Goal: Complete application form

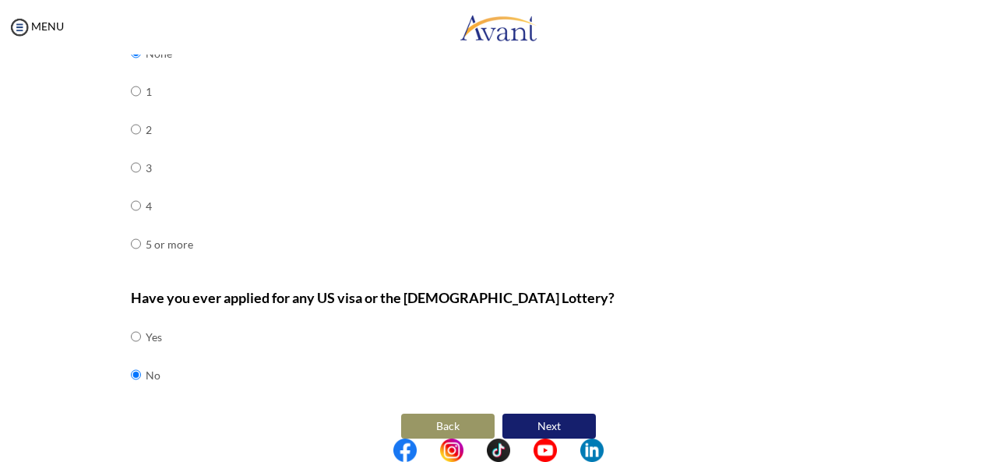
scroll to position [753, 0]
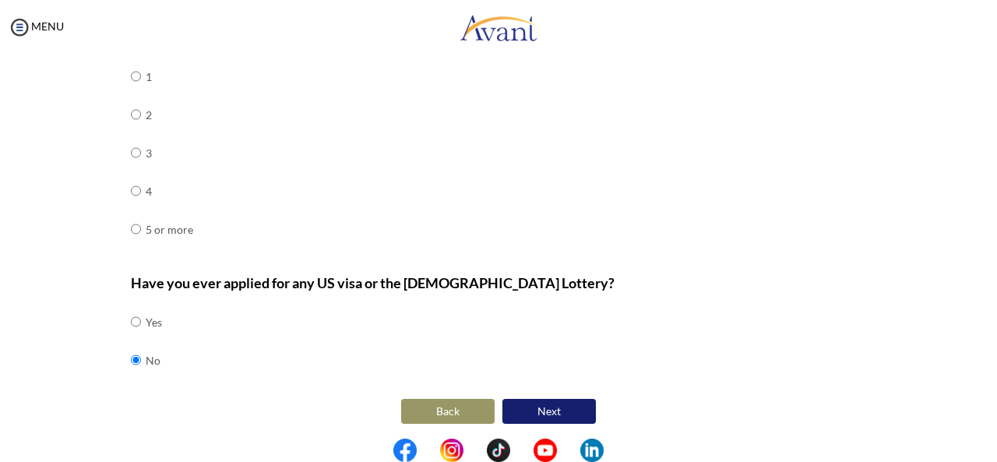
click at [558, 414] on button "Next" at bounding box center [548, 411] width 93 height 25
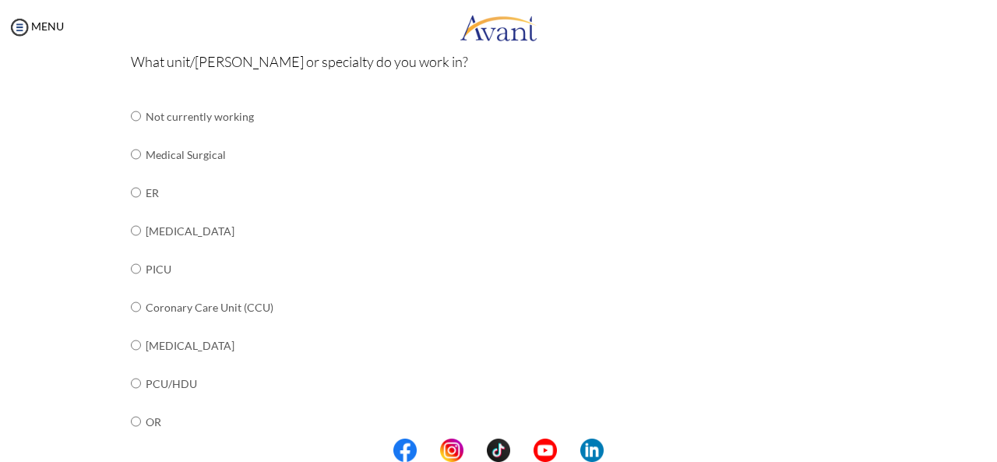
scroll to position [186, 0]
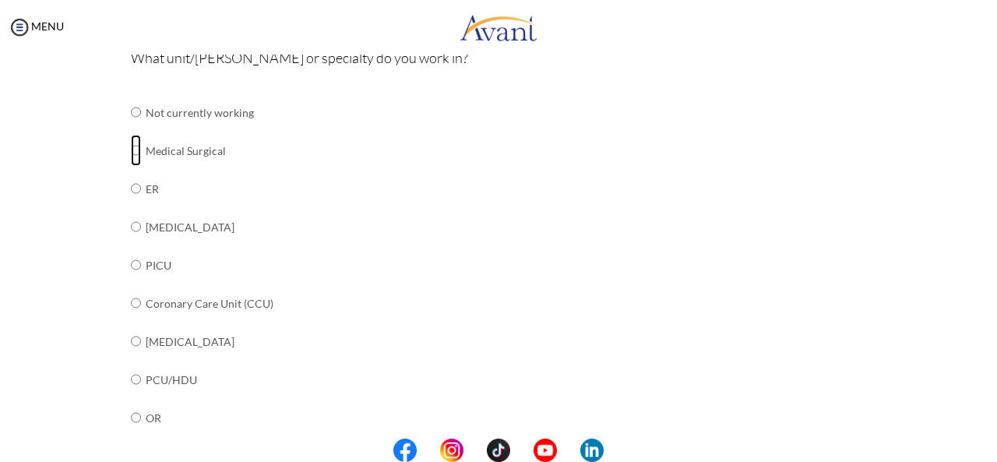
click at [131, 128] on input "radio" at bounding box center [136, 112] width 10 height 31
radio input "true"
click at [132, 128] on input "radio" at bounding box center [136, 112] width 10 height 31
radio input "true"
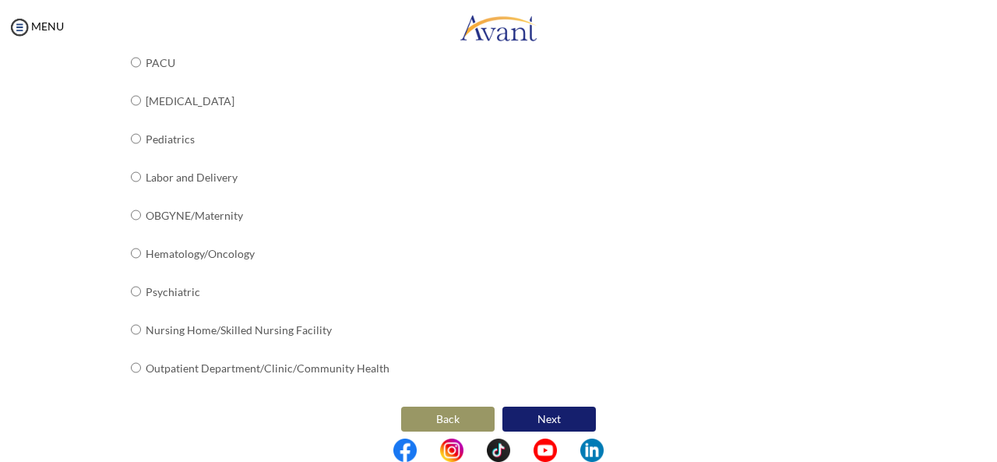
scroll to position [663, 0]
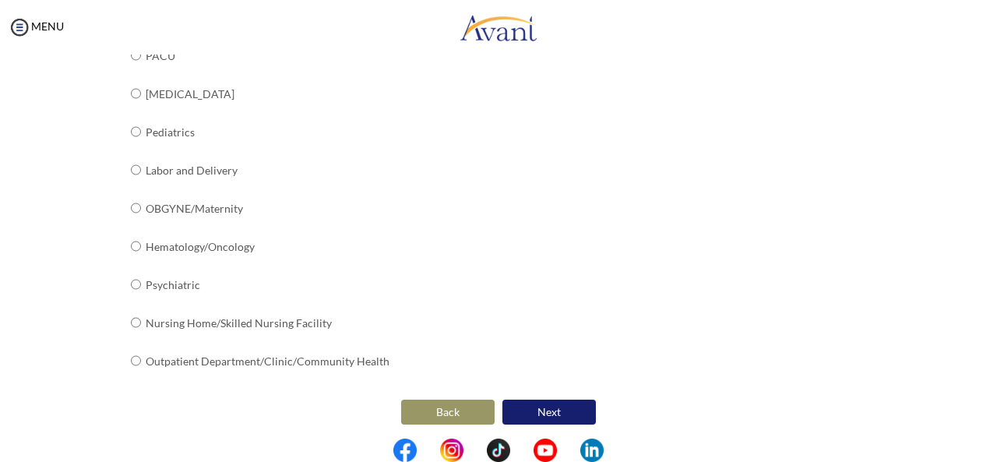
click at [556, 410] on button "Next" at bounding box center [548, 411] width 93 height 25
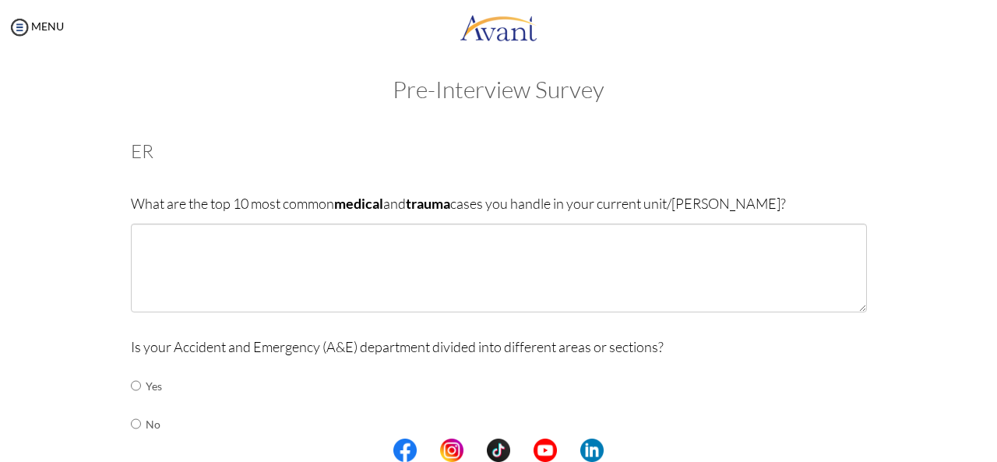
scroll to position [0, 0]
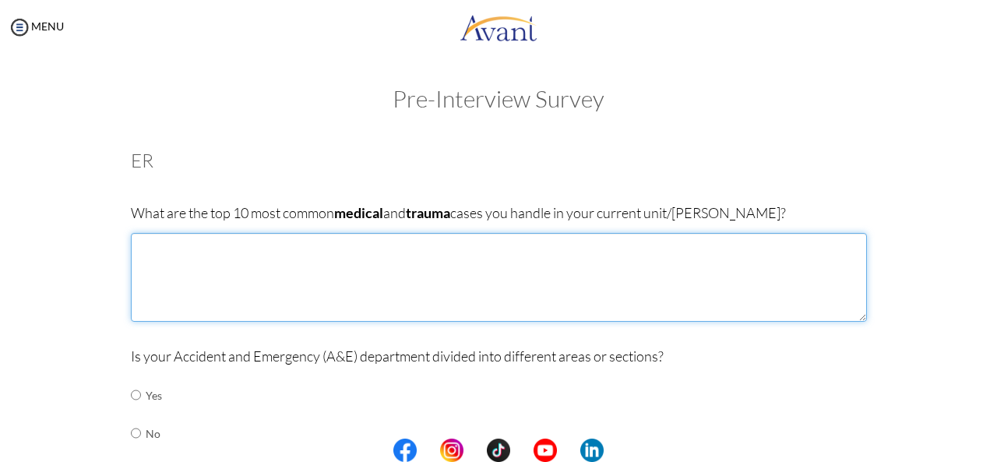
click at [181, 256] on textarea at bounding box center [499, 277] width 736 height 89
type textarea "P"
click at [137, 250] on textarea "road traffic Accidents," at bounding box center [499, 277] width 736 height 89
click at [163, 247] on textarea "Road traffic Accidents," at bounding box center [499, 277] width 736 height 89
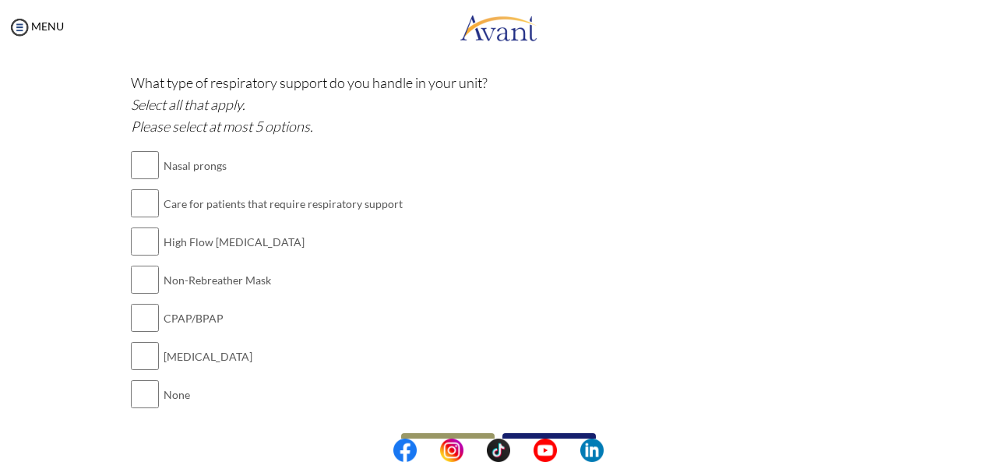
scroll to position [1422, 0]
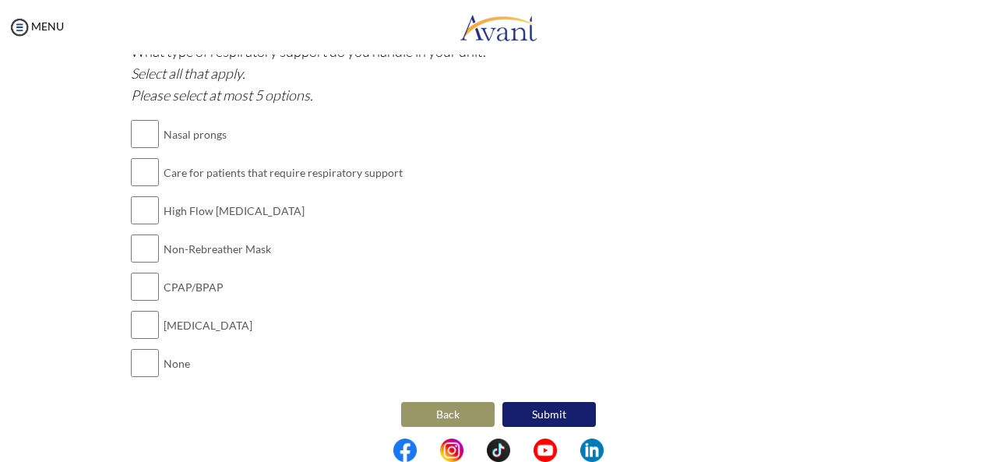
type textarea "Road Traffic Accidents,"
click at [421, 414] on button "Back" at bounding box center [447, 414] width 93 height 25
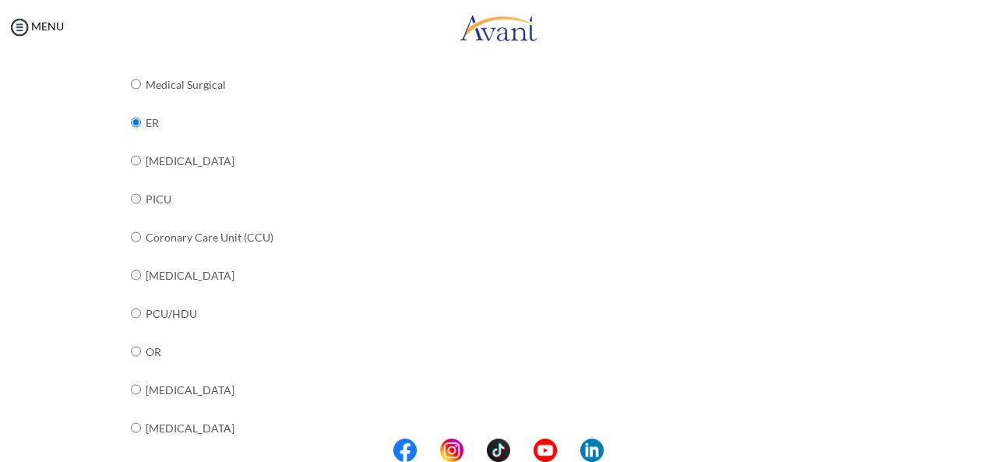
scroll to position [663, 0]
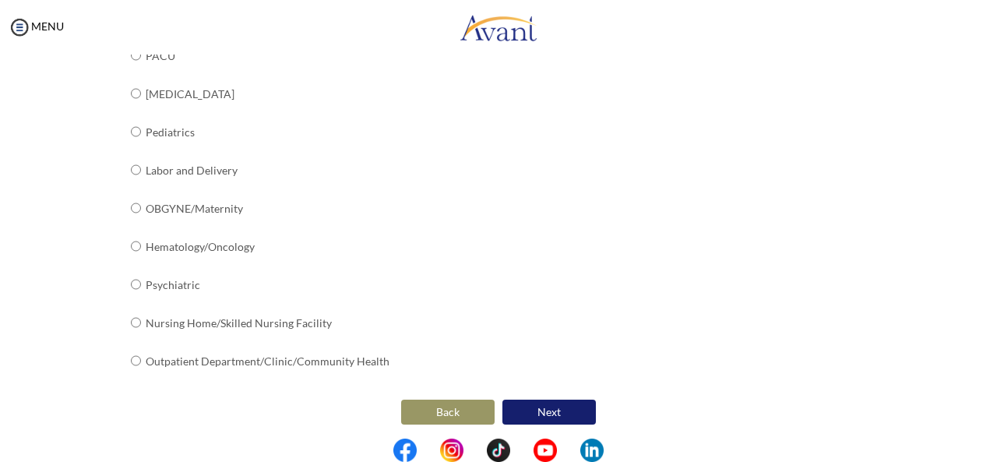
click at [428, 417] on button "Back" at bounding box center [447, 411] width 93 height 25
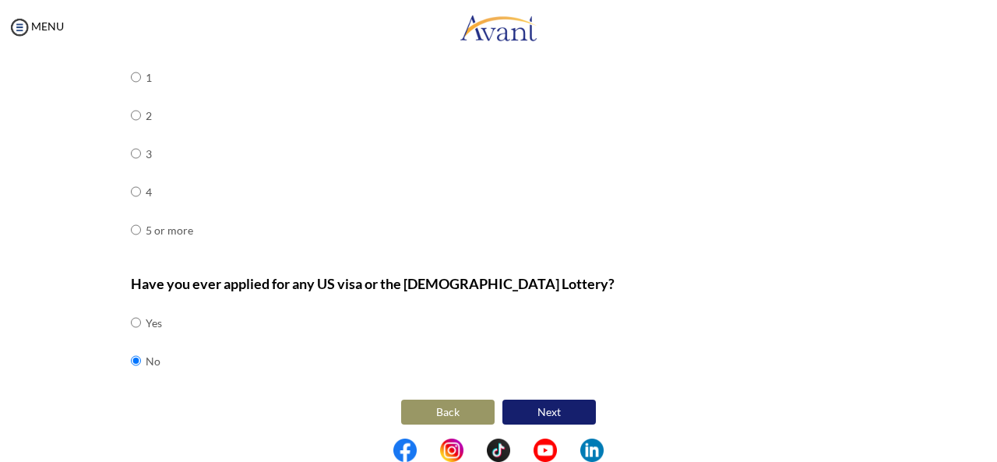
scroll to position [753, 0]
click at [569, 406] on button "Next" at bounding box center [548, 411] width 93 height 25
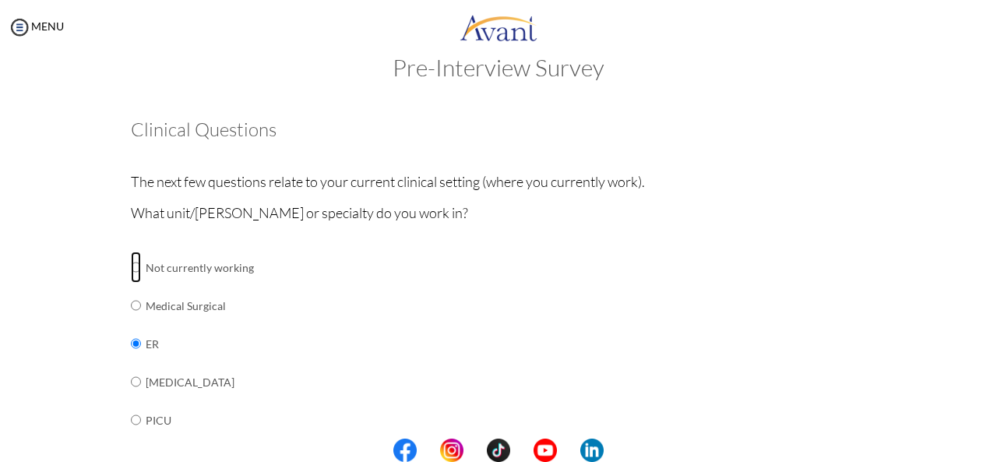
click at [133, 270] on input "radio" at bounding box center [136, 267] width 10 height 31
radio input "true"
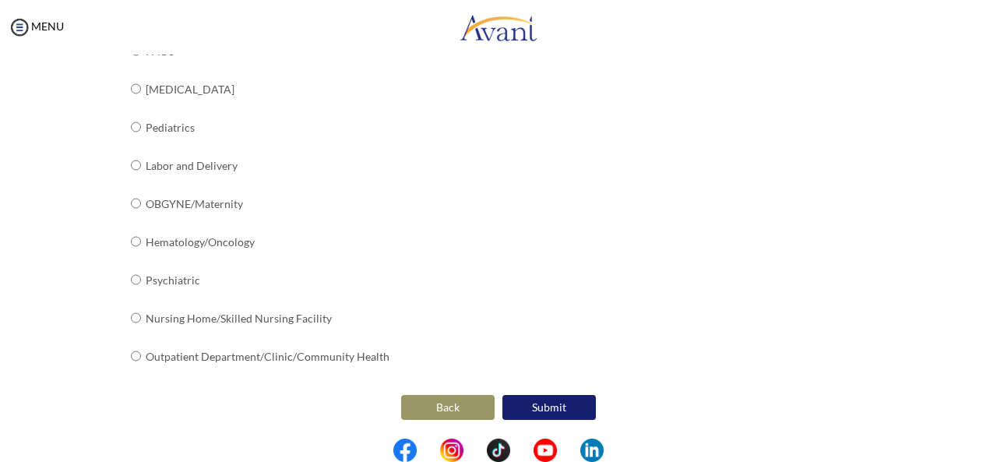
scroll to position [717, 0]
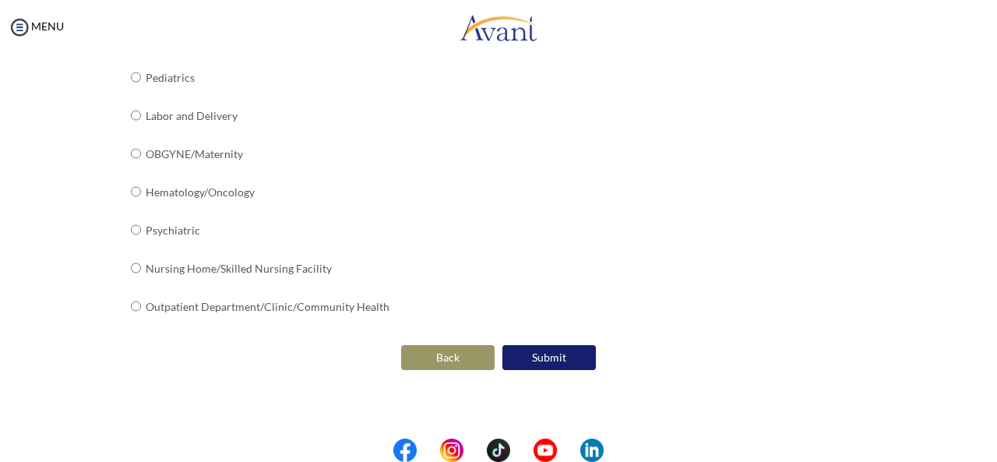
click at [551, 345] on button "Submit" at bounding box center [548, 357] width 93 height 25
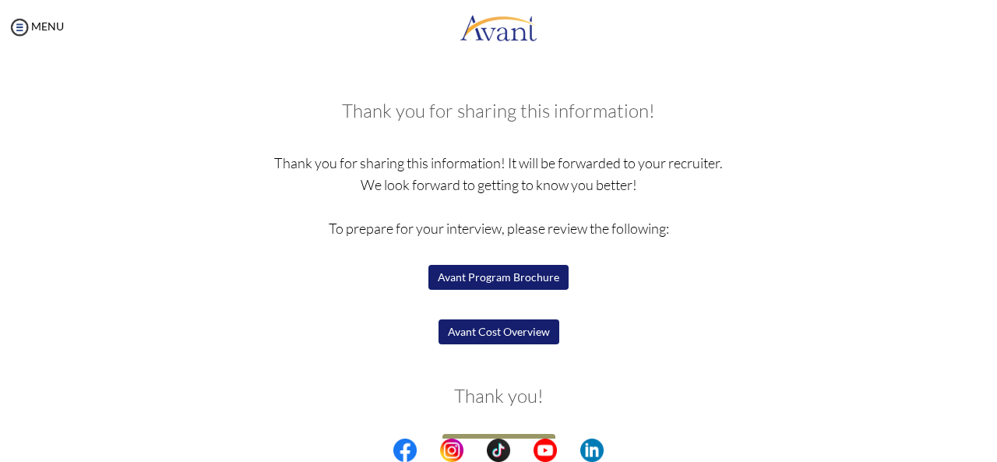
scroll to position [143, 0]
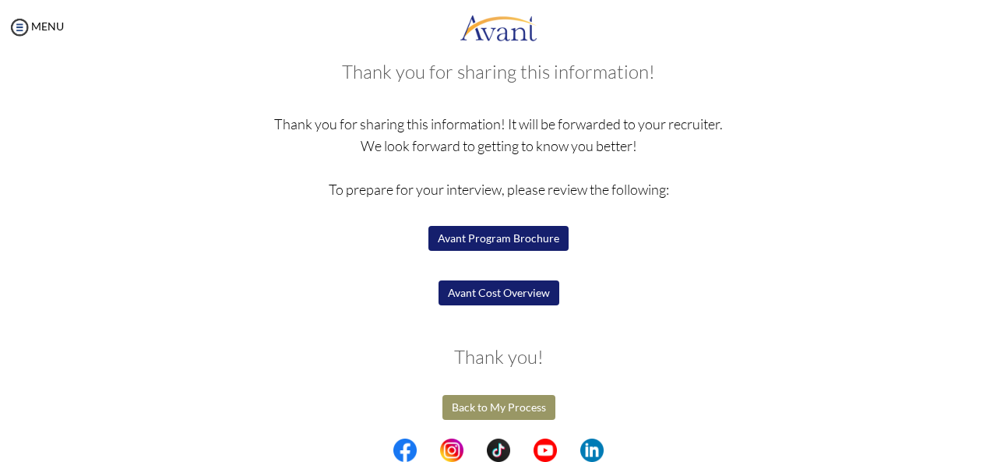
click at [466, 413] on button "Back to My Process" at bounding box center [498, 407] width 113 height 25
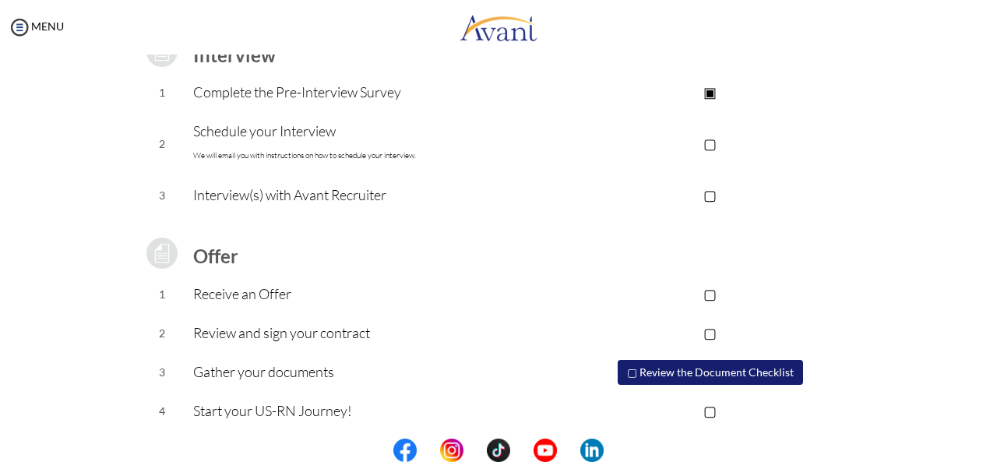
scroll to position [246, 0]
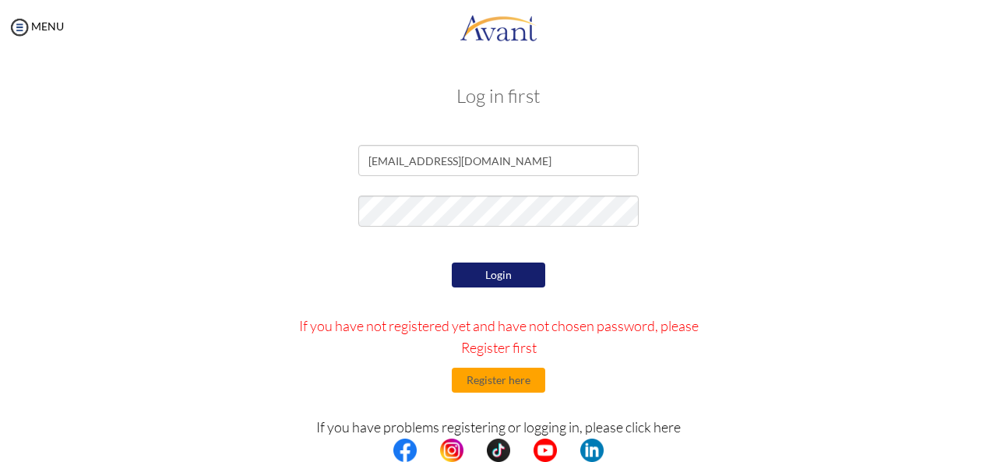
click at [485, 279] on button "Login" at bounding box center [498, 274] width 93 height 25
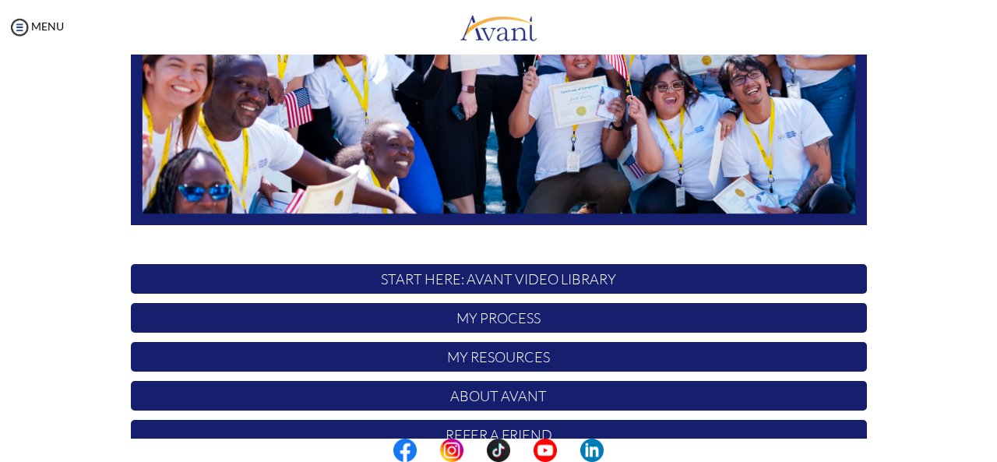
scroll to position [403, 0]
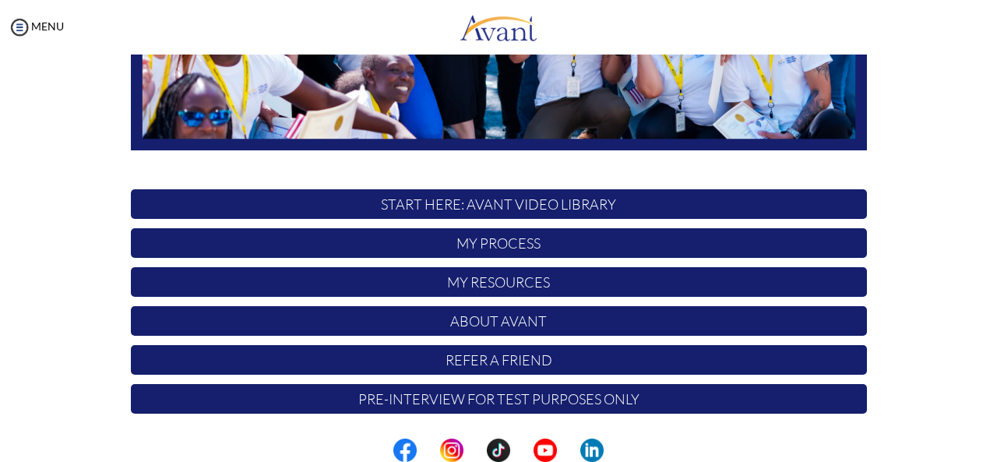
click at [561, 403] on p "Pre-Interview for test purposes only" at bounding box center [499, 399] width 736 height 30
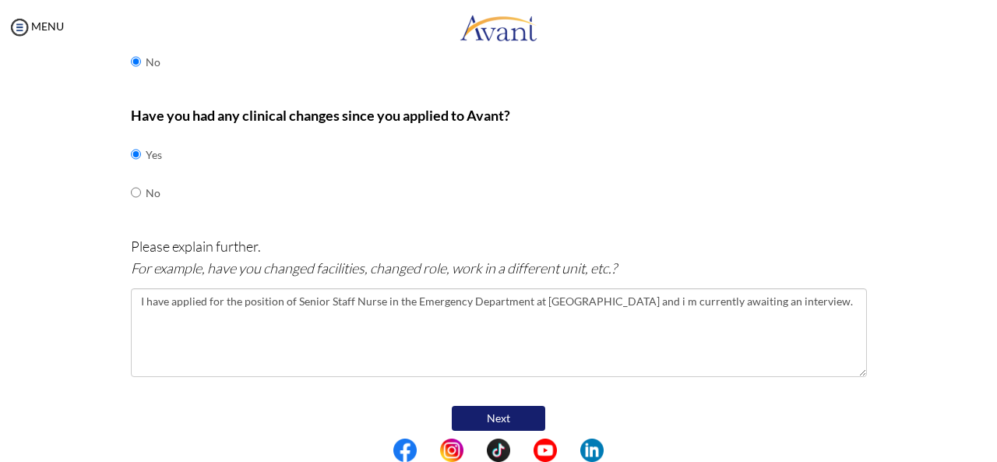
scroll to position [706, 0]
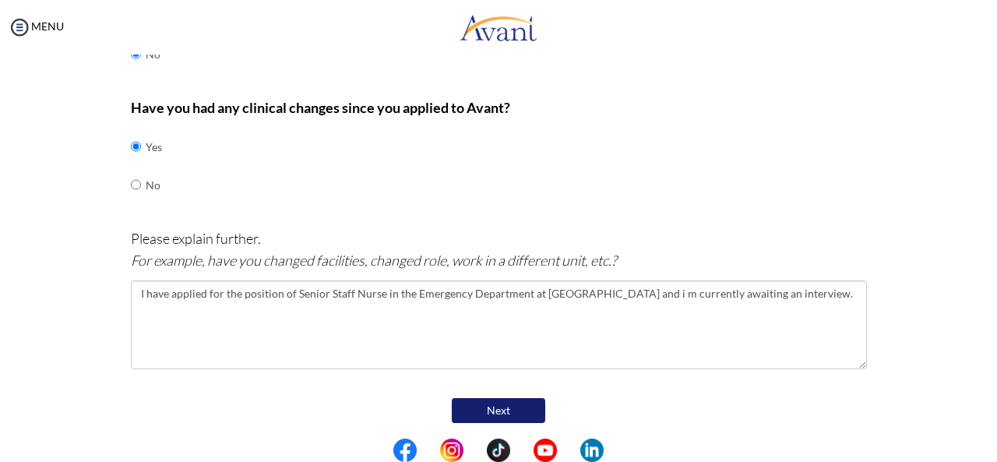
click at [480, 410] on button "Next" at bounding box center [498, 410] width 93 height 25
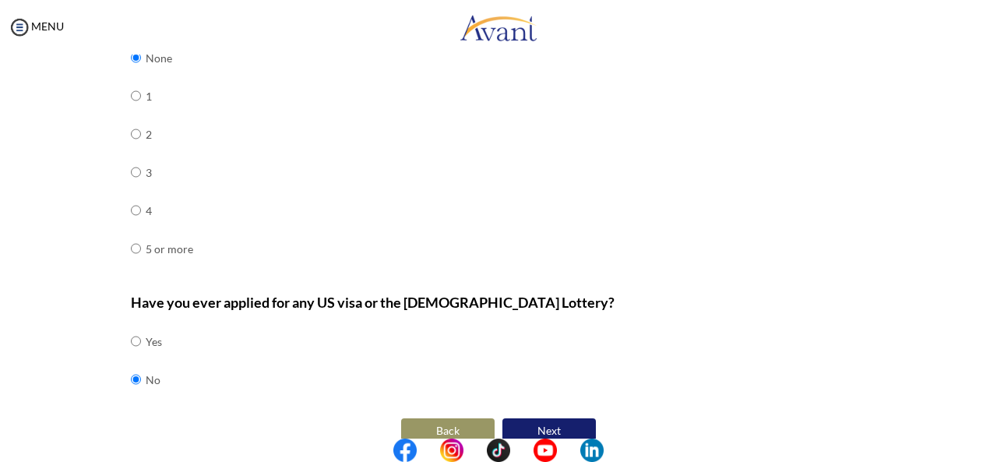
scroll to position [735, 0]
click at [564, 421] on button "Next" at bounding box center [548, 429] width 93 height 25
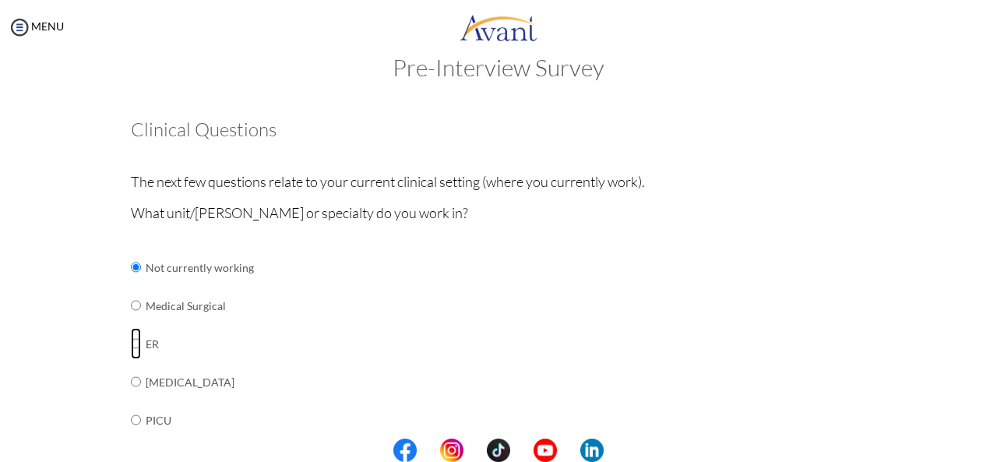
click at [131, 283] on input "radio" at bounding box center [136, 267] width 10 height 31
radio input "true"
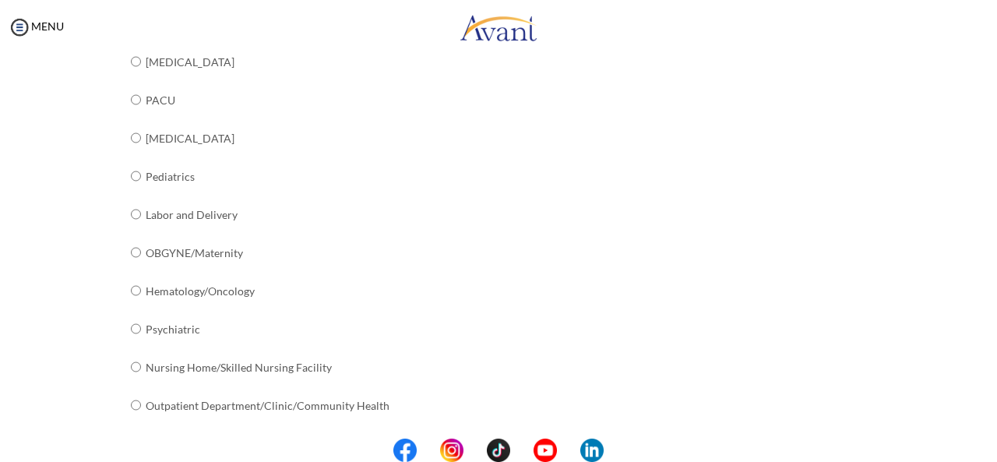
scroll to position [663, 0]
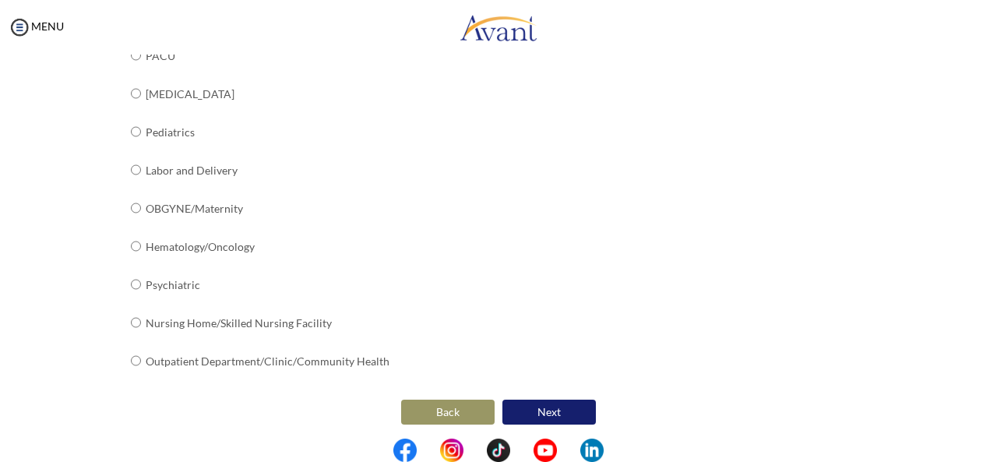
click at [536, 404] on button "Next" at bounding box center [548, 411] width 93 height 25
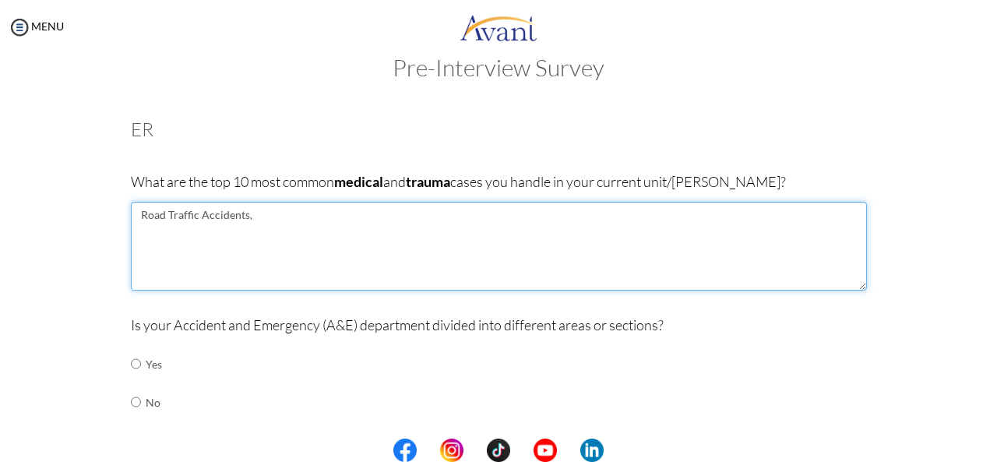
click at [337, 220] on textarea "Road Traffic Accidents," at bounding box center [499, 246] width 736 height 89
click at [331, 214] on textarea "Road Traffic Accidents, Falls, Physical Assult, [MEDICAL_DATA]" at bounding box center [499, 246] width 736 height 89
click at [320, 218] on textarea "Road Traffic Accidents, Falls, Physical Assult, [MEDICAL_DATA]" at bounding box center [499, 246] width 736 height 89
click at [420, 213] on textarea "Road Traffic Accidents, Falls, Physical assult, [MEDICAL_DATA]" at bounding box center [499, 246] width 736 height 89
click at [332, 214] on textarea "Road Traffic Accidents, Falls, Physical assult, [MEDICAL_DATA]" at bounding box center [499, 246] width 736 height 89
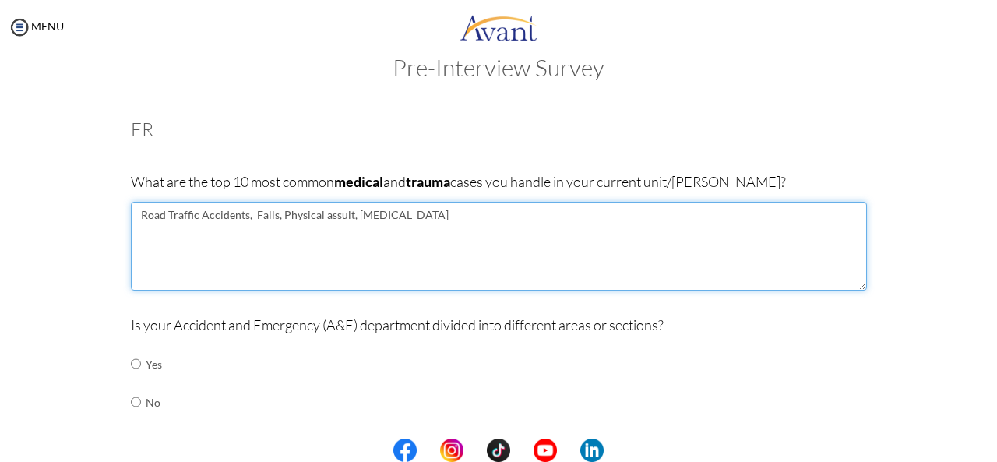
click at [331, 214] on textarea "Road Traffic Accidents, Falls, Physical assult, [MEDICAL_DATA]" at bounding box center [499, 246] width 736 height 89
click at [405, 214] on textarea "Road Traffic Accidents, Falls, Physical assault, [MEDICAL_DATA]" at bounding box center [499, 246] width 736 height 89
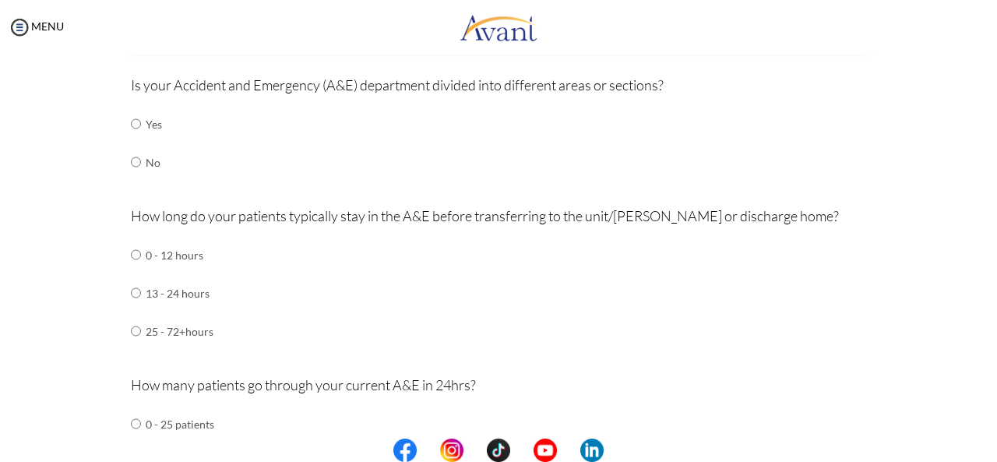
scroll to position [284, 0]
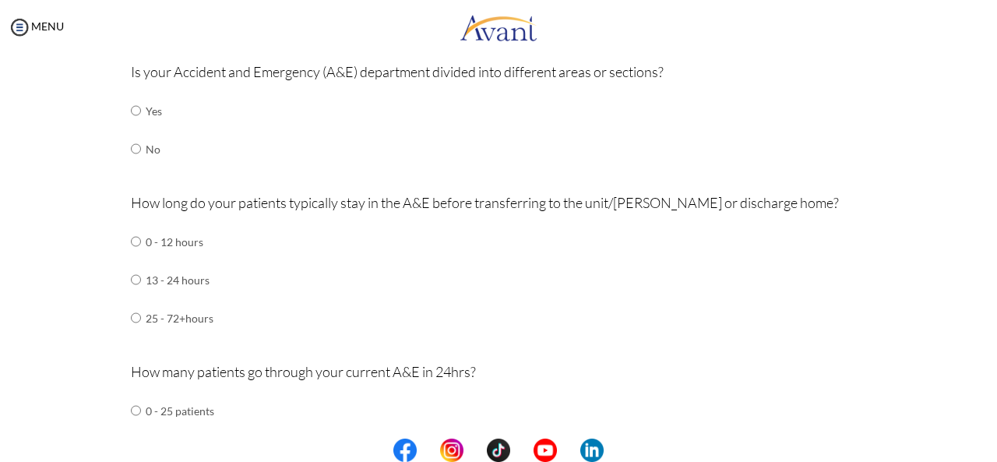
type textarea "Road Traffic Accidents, Falls, Physical assault, [MEDICAL_DATA], HTN, [MEDICAL_…"
click at [131, 111] on input "radio" at bounding box center [136, 110] width 10 height 31
radio input "true"
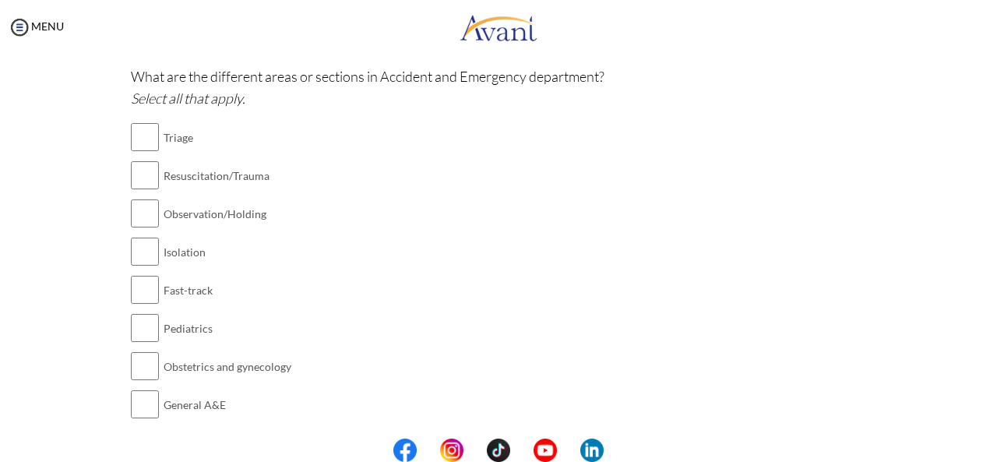
scroll to position [432, 0]
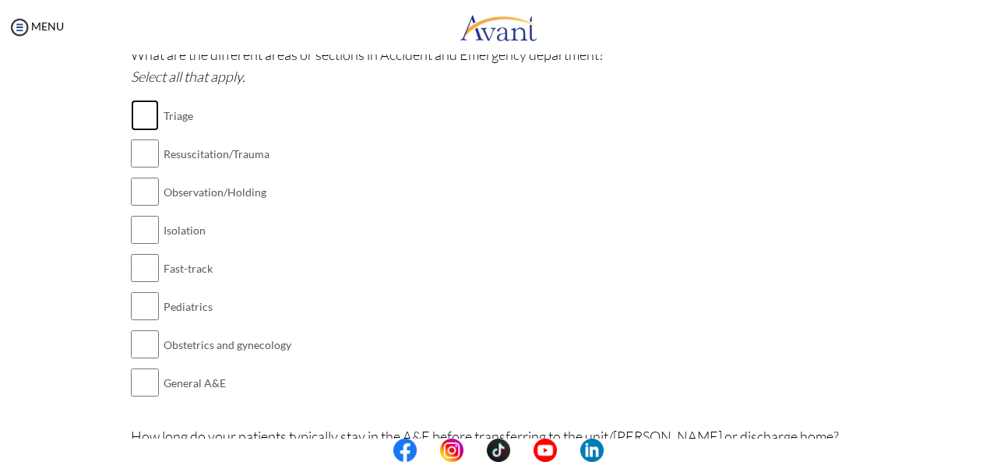
click at [139, 117] on input "checkbox" at bounding box center [145, 115] width 28 height 31
checkbox input "true"
click at [139, 153] on input "checkbox" at bounding box center [145, 153] width 28 height 31
checkbox input "true"
click at [135, 191] on input "checkbox" at bounding box center [145, 191] width 28 height 31
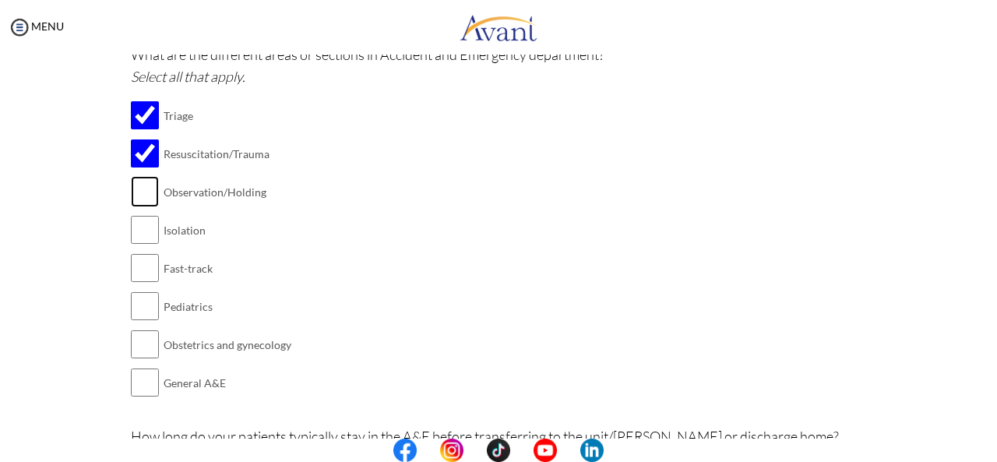
checkbox input "true"
click at [135, 233] on input "checkbox" at bounding box center [145, 229] width 28 height 31
checkbox input "true"
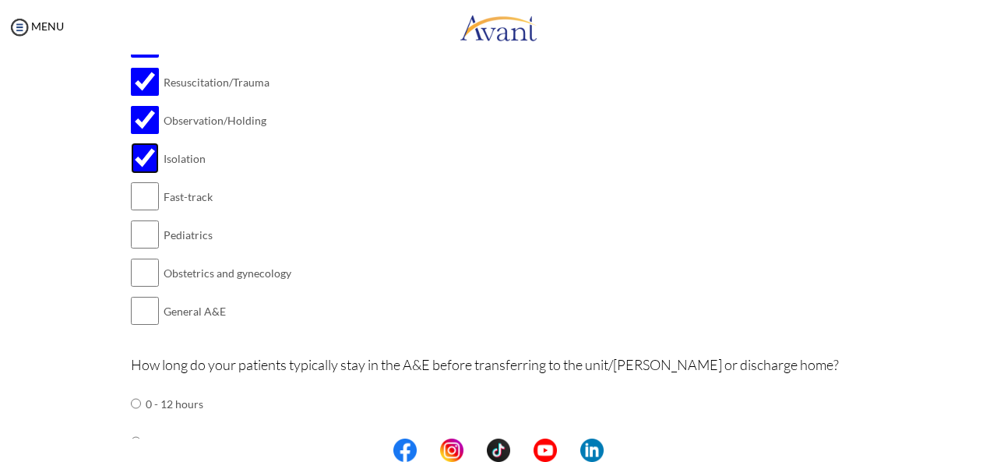
scroll to position [509, 0]
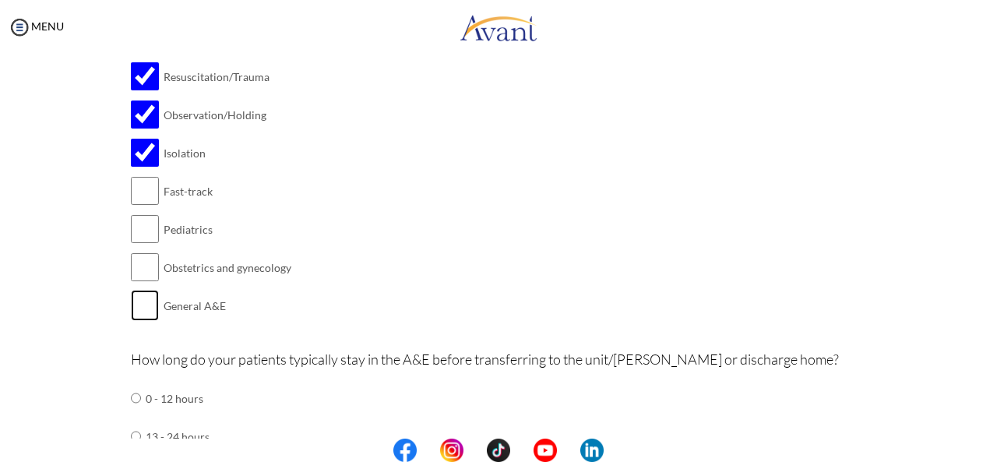
click at [142, 312] on input "checkbox" at bounding box center [145, 305] width 28 height 31
checkbox input "true"
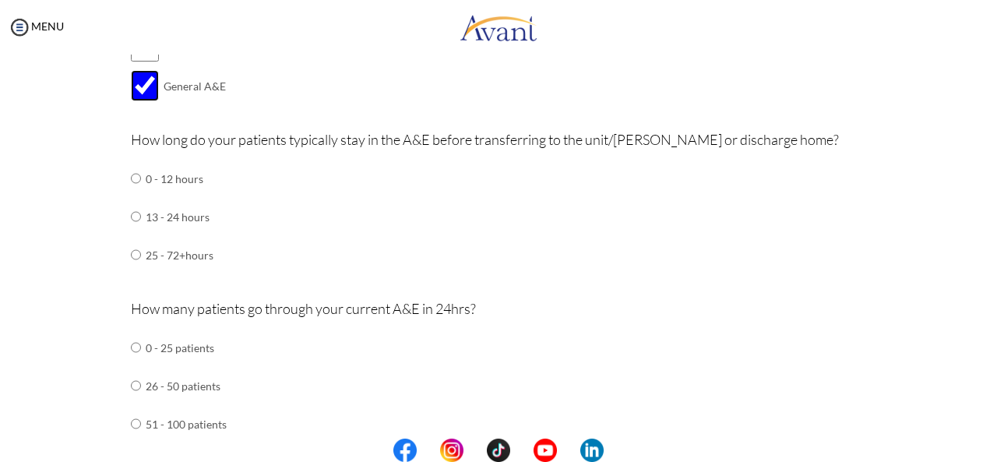
scroll to position [731, 0]
click at [131, 192] on input "radio" at bounding box center [136, 175] width 10 height 31
radio input "true"
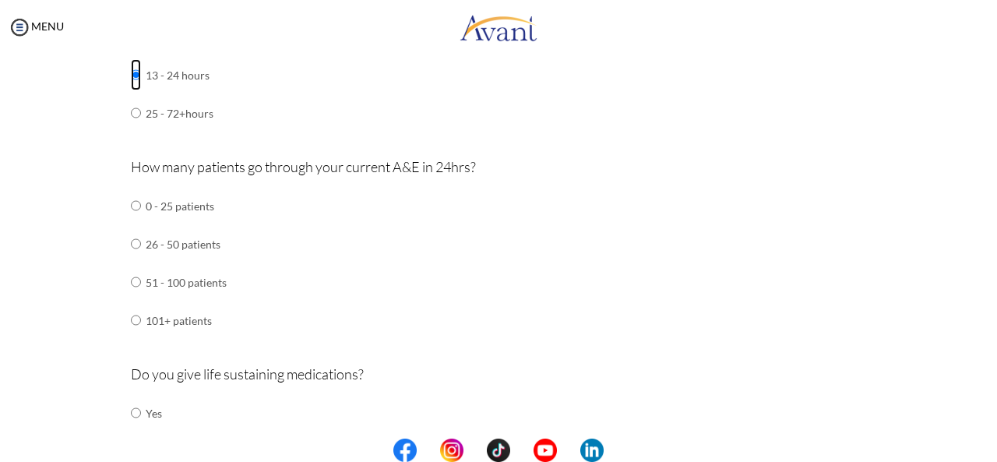
scroll to position [866, 0]
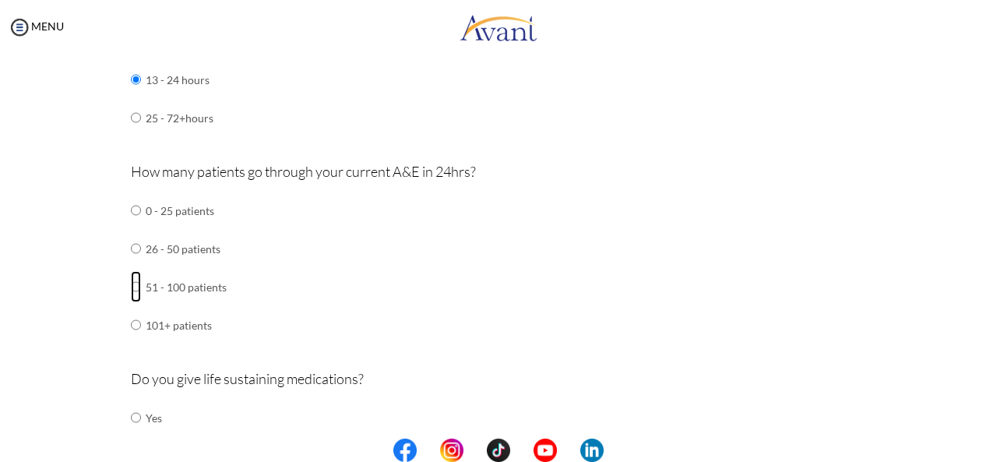
click at [131, 226] on input "radio" at bounding box center [136, 210] width 10 height 31
radio input "true"
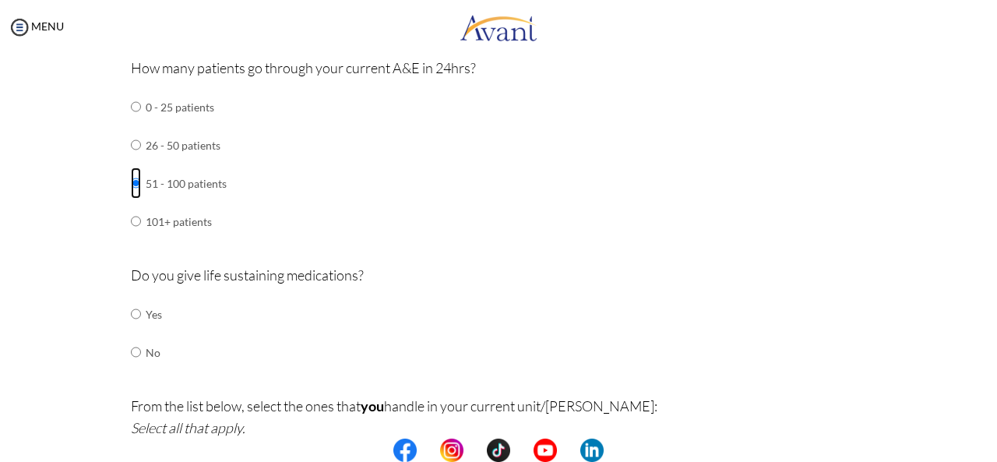
scroll to position [964, 0]
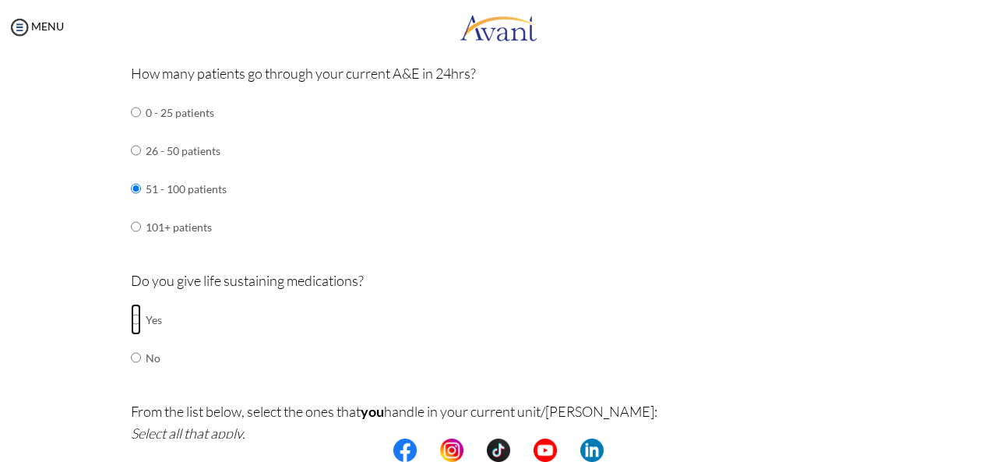
click at [132, 315] on input "radio" at bounding box center [136, 319] width 10 height 31
radio input "true"
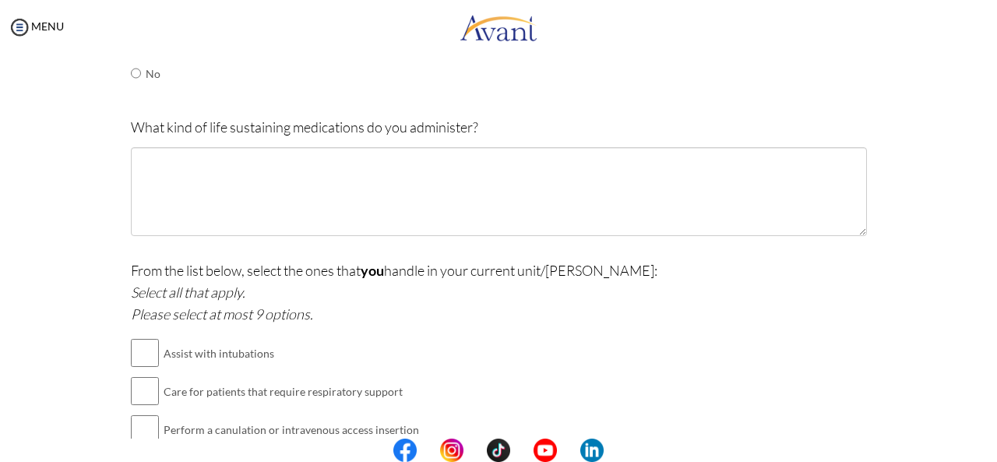
scroll to position [1251, 0]
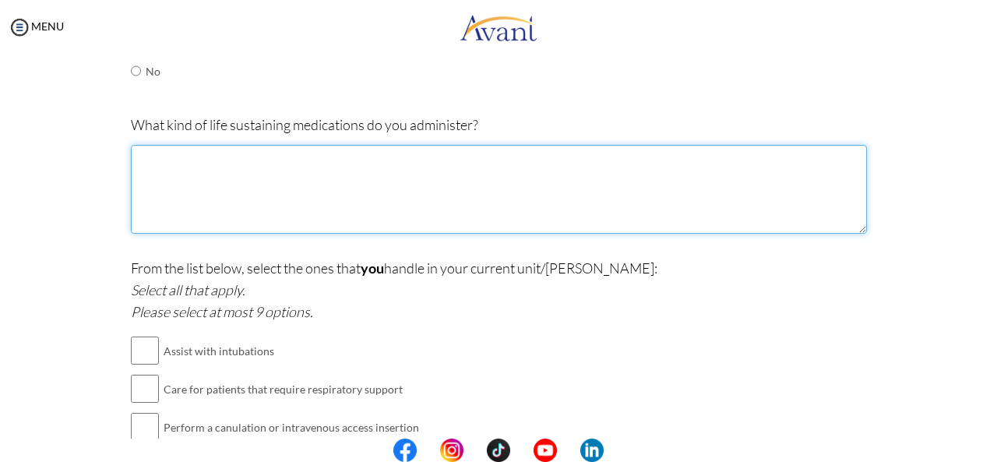
click at [283, 164] on textarea at bounding box center [499, 189] width 736 height 89
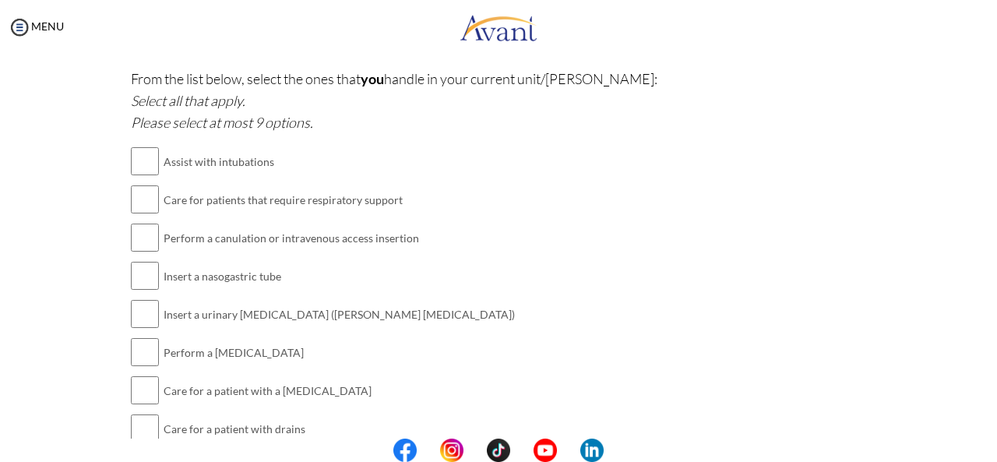
scroll to position [1452, 0]
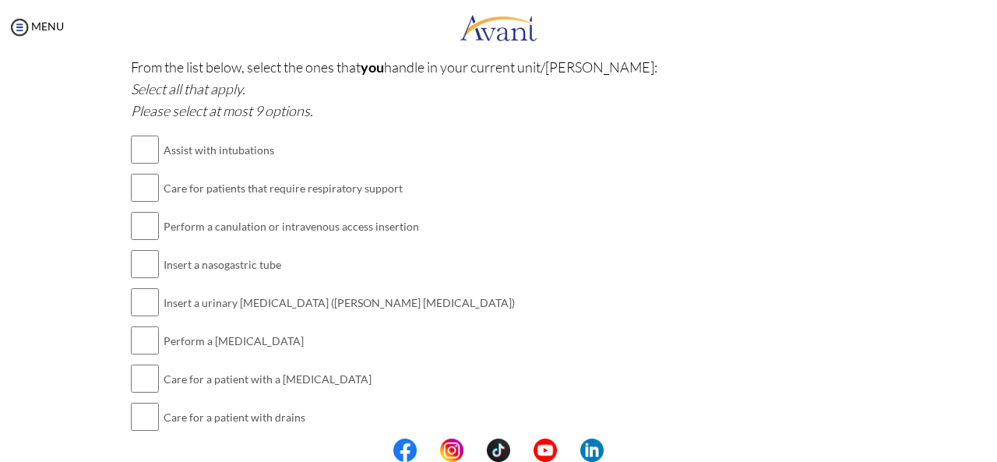
type textarea "[MEDICAL_DATA], Pain relief medications, Artificial nutrition and hydration, [M…"
click at [140, 150] on input "checkbox" at bounding box center [145, 149] width 28 height 31
checkbox input "true"
click at [142, 186] on input "checkbox" at bounding box center [145, 187] width 28 height 31
checkbox input "true"
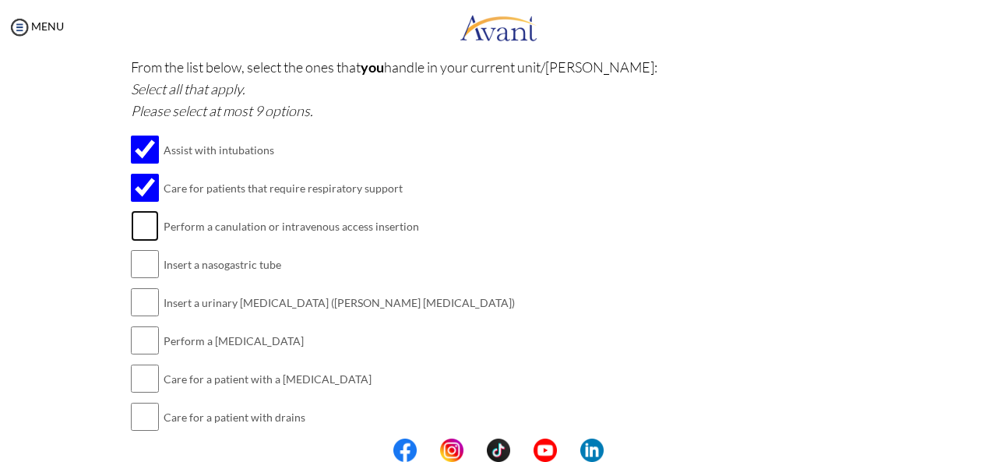
click at [142, 225] on input "checkbox" at bounding box center [145, 225] width 28 height 31
checkbox input "true"
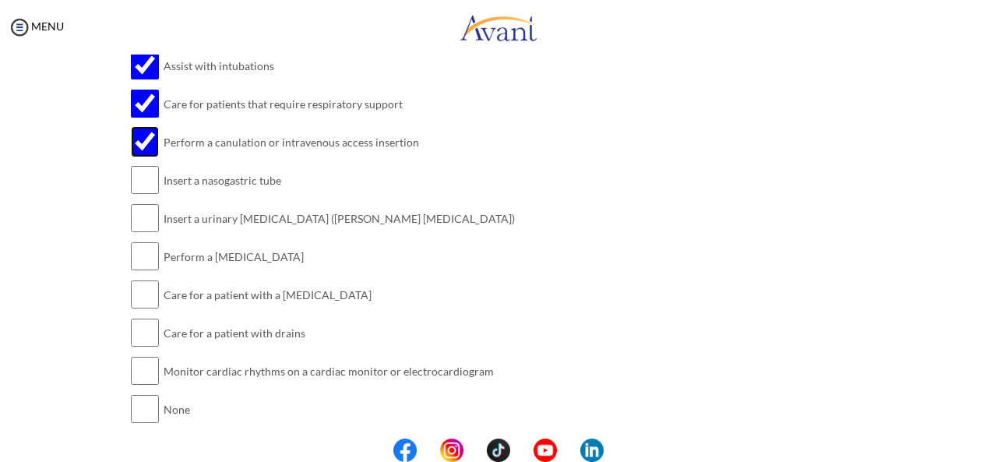
scroll to position [1548, 0]
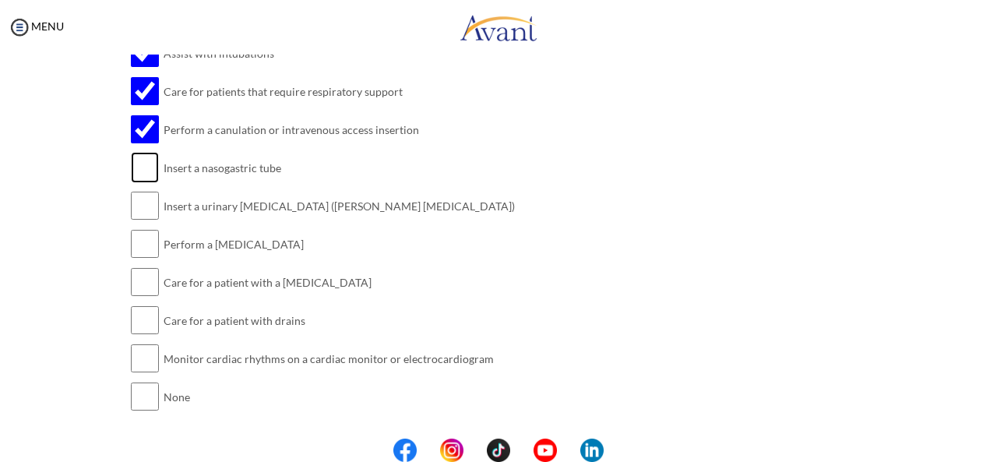
click at [133, 160] on input "checkbox" at bounding box center [145, 167] width 28 height 31
checkbox input "true"
click at [142, 203] on input "checkbox" at bounding box center [145, 205] width 28 height 31
checkbox input "true"
click at [141, 238] on input "checkbox" at bounding box center [145, 243] width 28 height 31
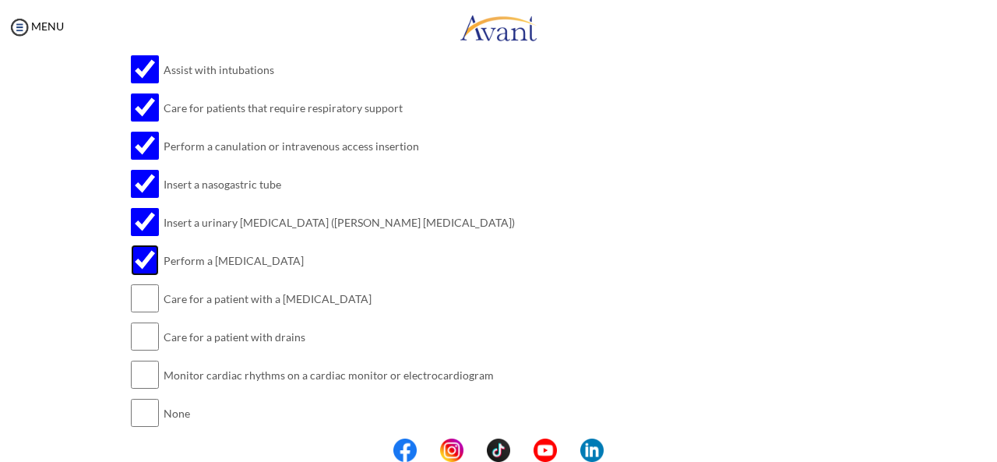
scroll to position [1437, 0]
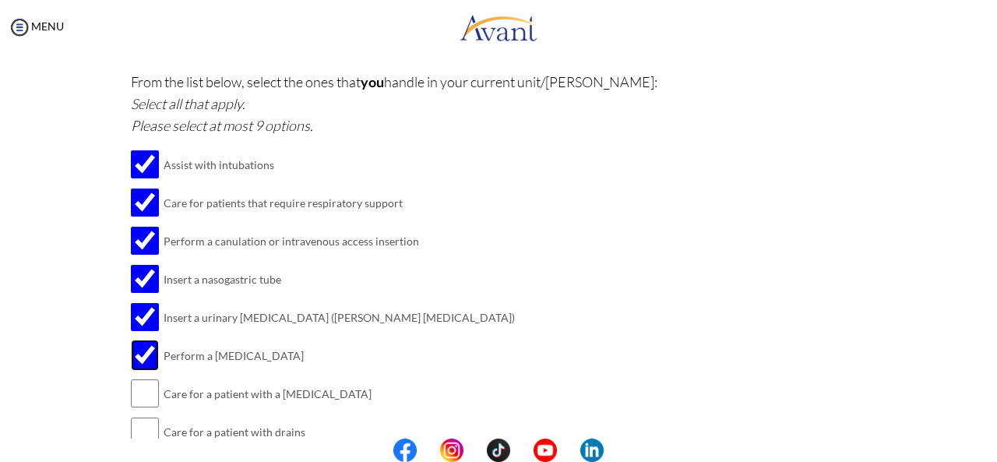
click at [140, 353] on input "checkbox" at bounding box center [145, 355] width 28 height 31
checkbox input "false"
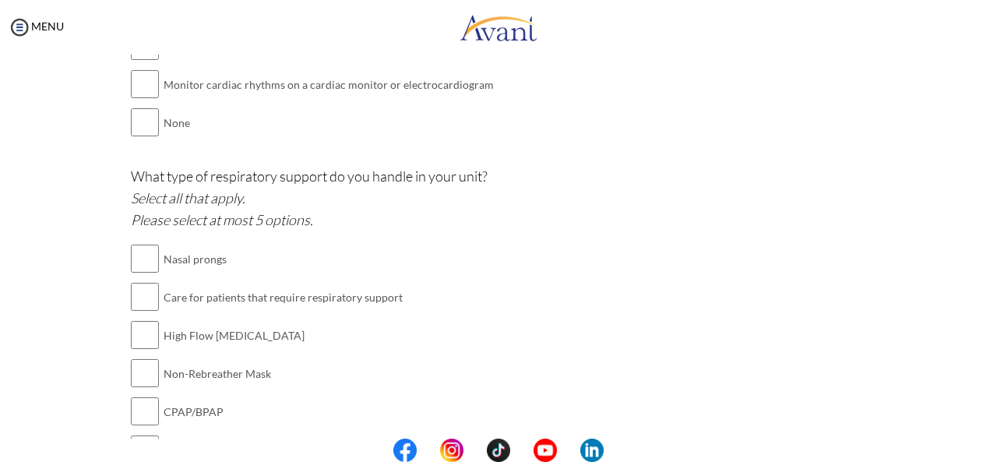
scroll to position [1835, 0]
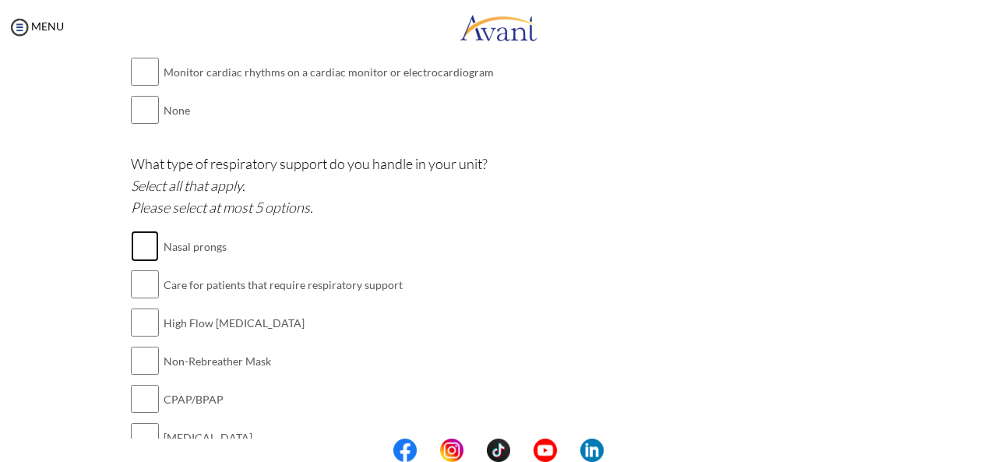
click at [139, 235] on input "checkbox" at bounding box center [145, 246] width 28 height 31
checkbox input "true"
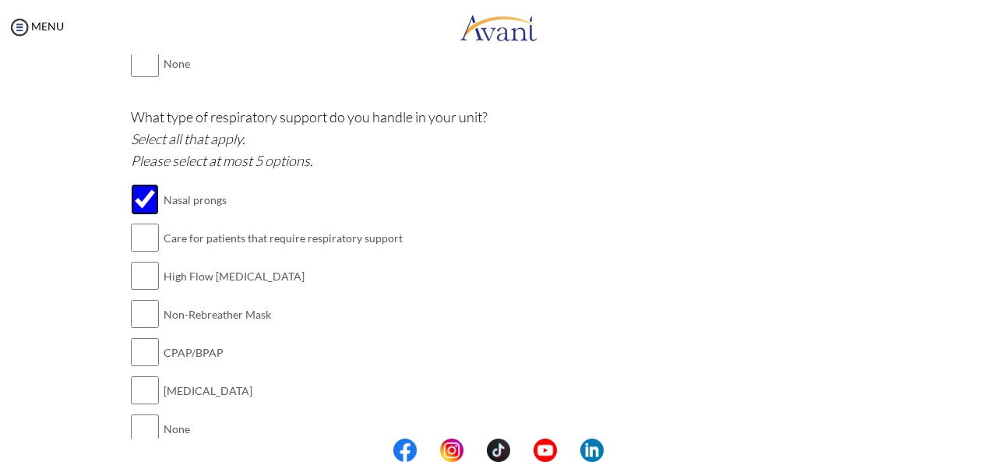
scroll to position [1911, 0]
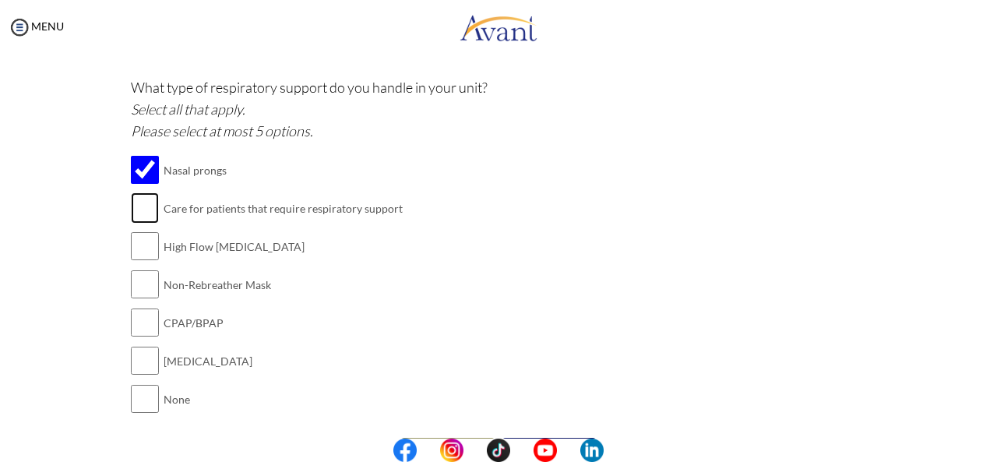
click at [143, 195] on input "checkbox" at bounding box center [145, 207] width 28 height 31
checkbox input "true"
click at [143, 270] on input "checkbox" at bounding box center [145, 284] width 28 height 31
checkbox input "true"
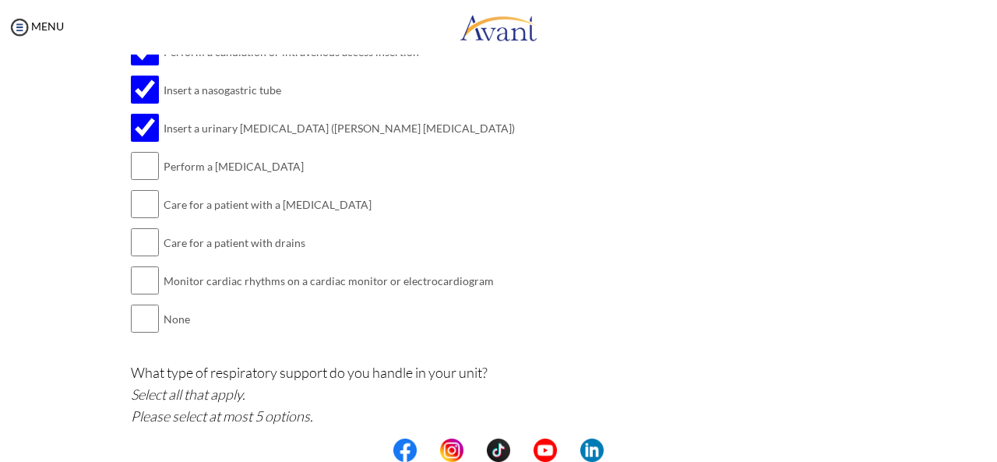
scroll to position [1944, 0]
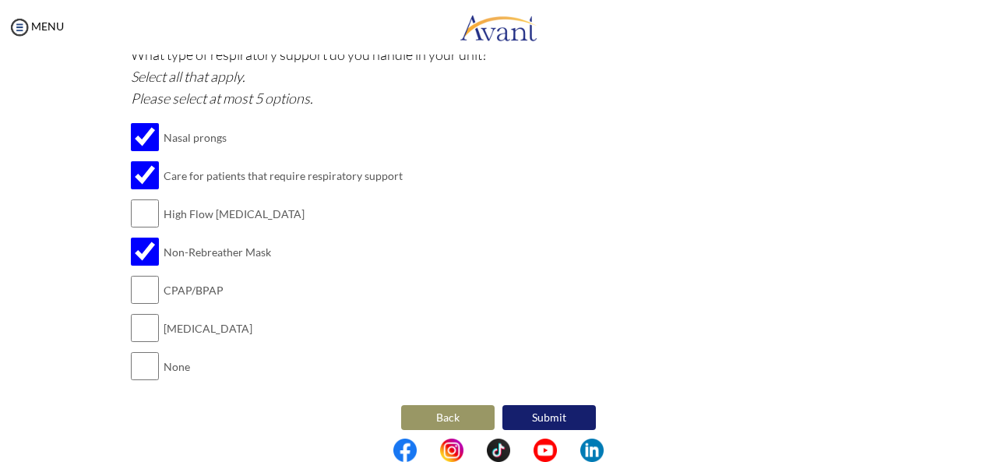
click at [527, 405] on button "Submit" at bounding box center [548, 417] width 93 height 25
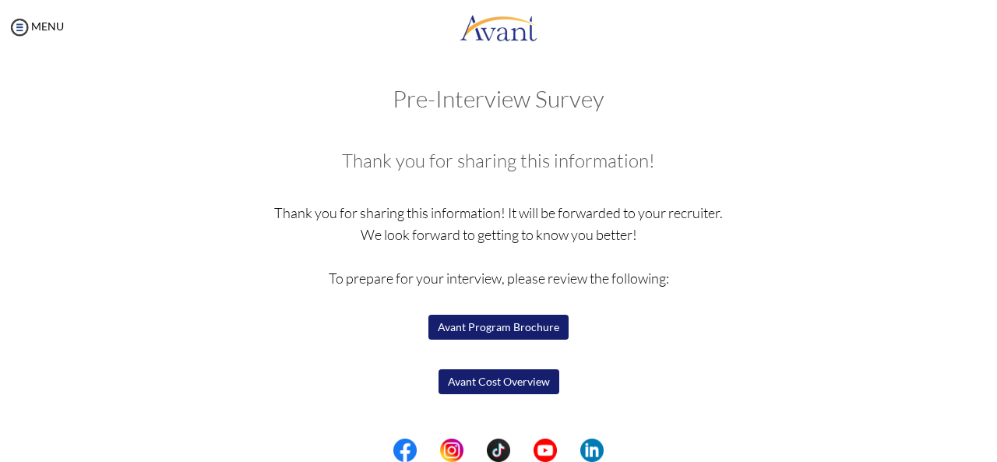
click at [522, 387] on button "Avant Cost Overview" at bounding box center [498, 381] width 121 height 25
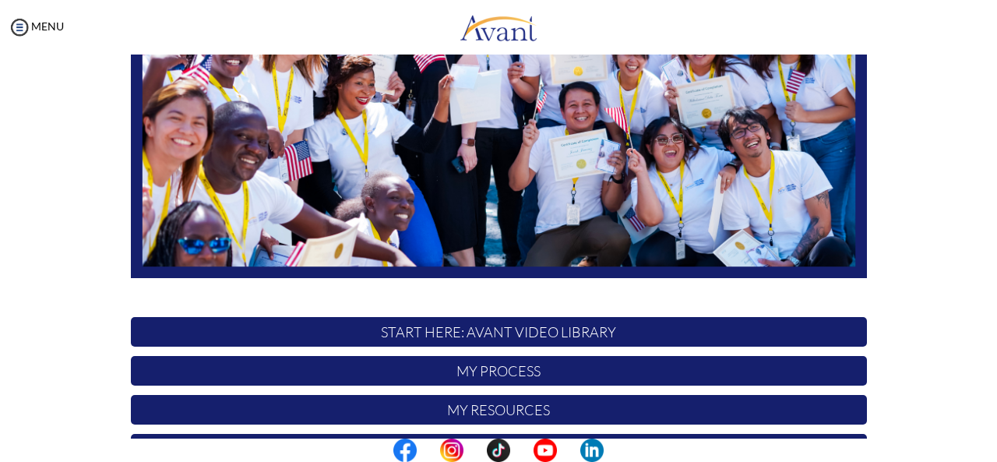
scroll to position [403, 0]
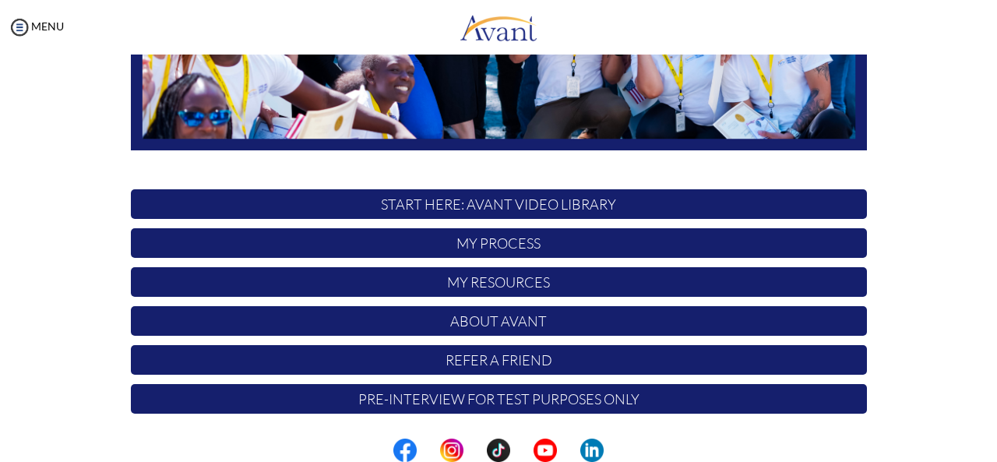
click at [550, 396] on p "Pre-Interview for test purposes only" at bounding box center [499, 399] width 736 height 30
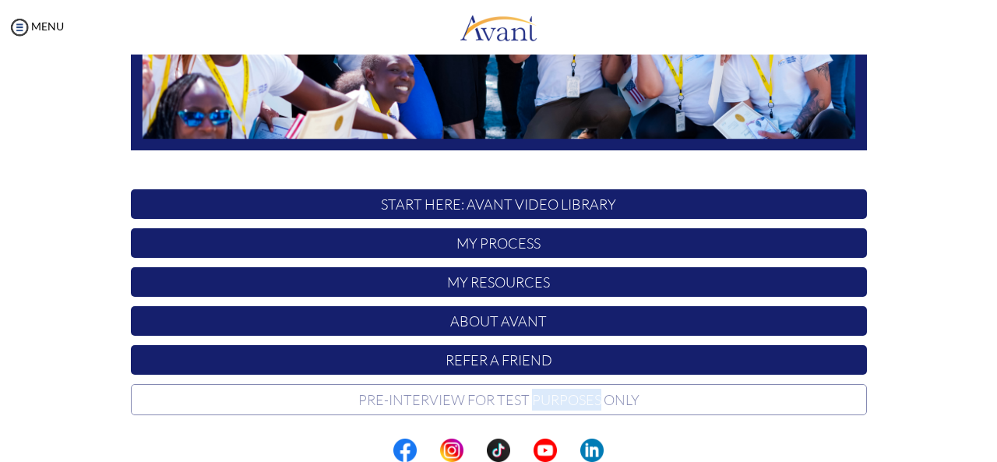
click at [550, 396] on p "Pre-Interview for test purposes only" at bounding box center [499, 399] width 736 height 31
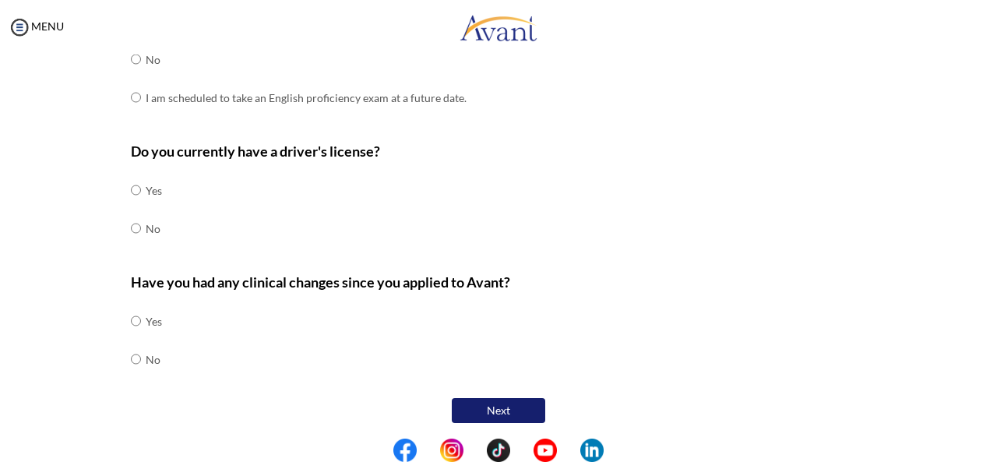
scroll to position [0, 0]
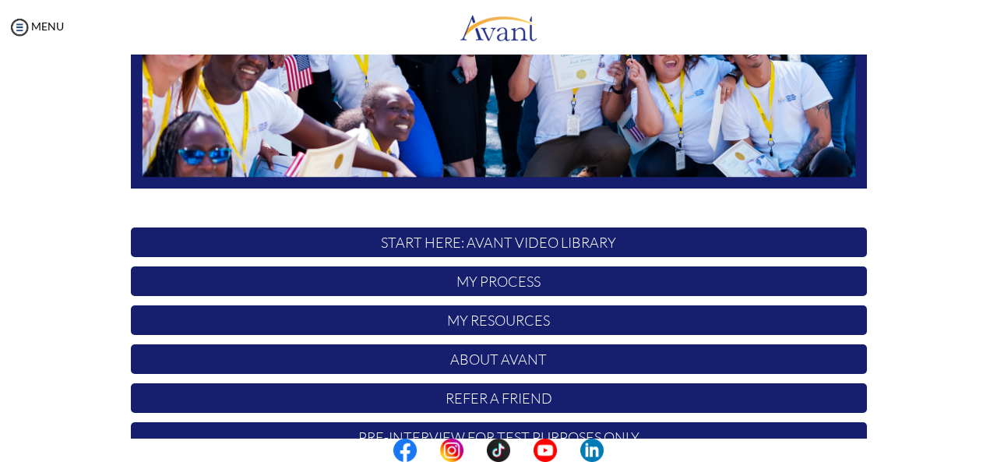
scroll to position [362, 0]
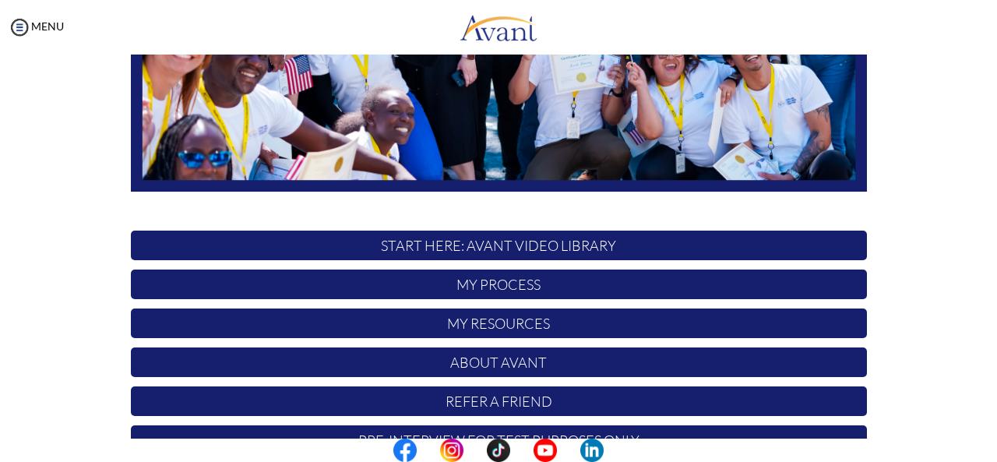
click at [504, 290] on p "My Process" at bounding box center [499, 284] width 736 height 30
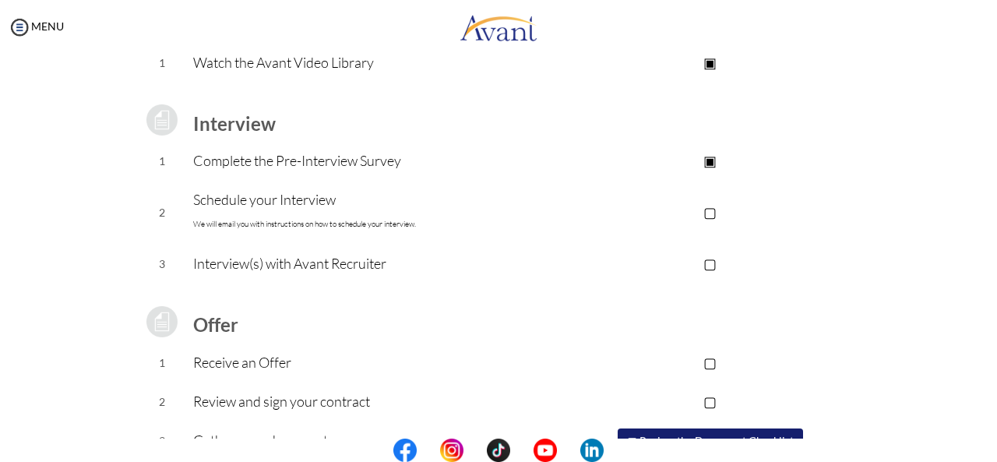
scroll to position [174, 0]
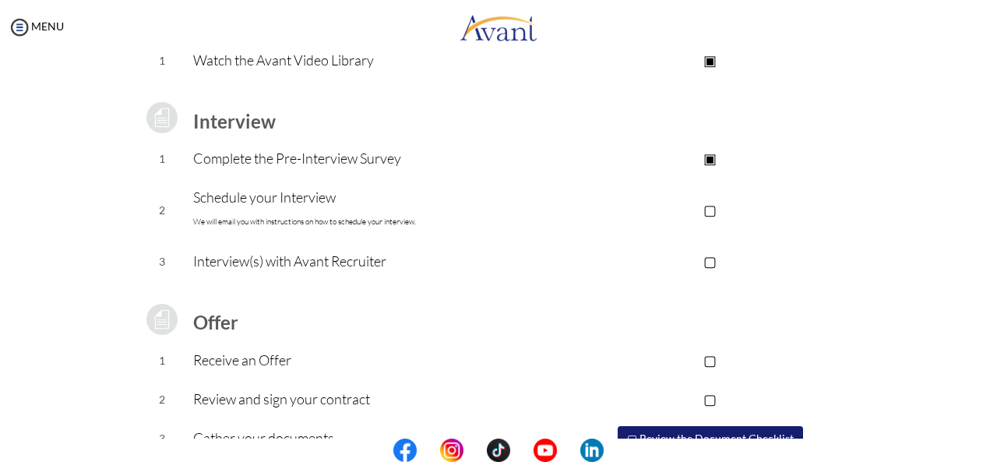
click at [706, 208] on p "▢" at bounding box center [710, 210] width 312 height 22
click at [707, 207] on p "▣" at bounding box center [710, 210] width 312 height 22
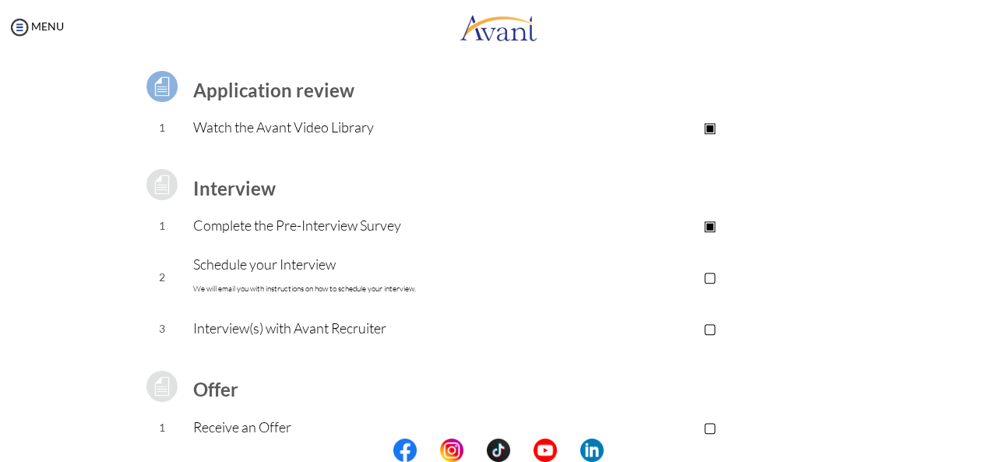
scroll to position [105, 0]
click at [315, 263] on p "Schedule your Interview We will email you with instructions on how to schedule …" at bounding box center [373, 278] width 361 height 47
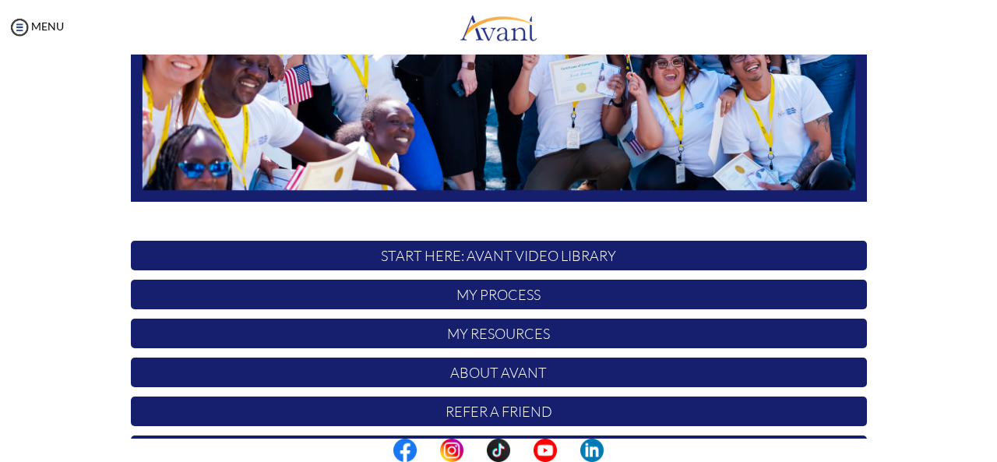
scroll to position [374, 0]
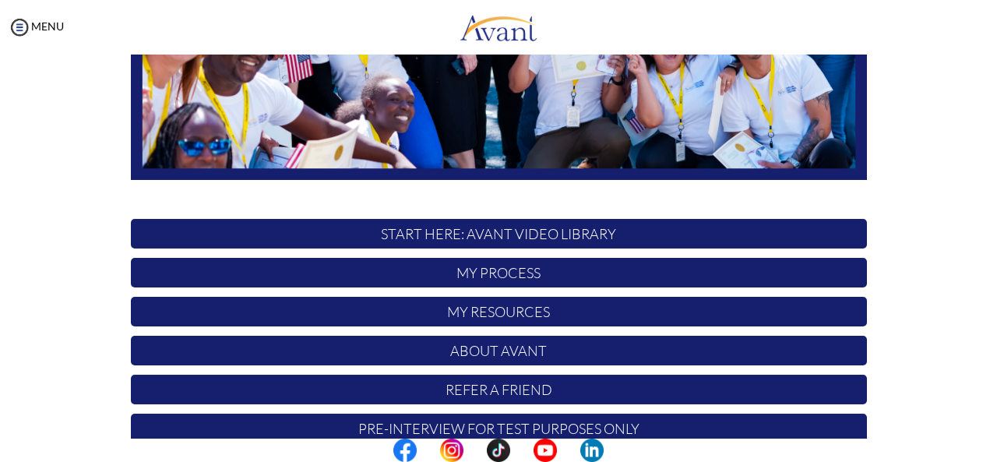
click at [530, 418] on p "Pre-Interview for test purposes only" at bounding box center [499, 428] width 736 height 30
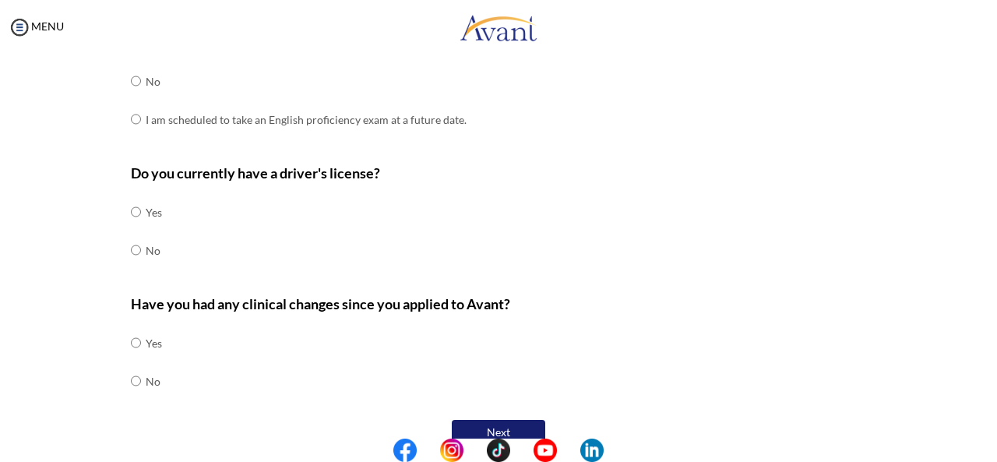
scroll to position [531, 0]
